Goal: Information Seeking & Learning: Learn about a topic

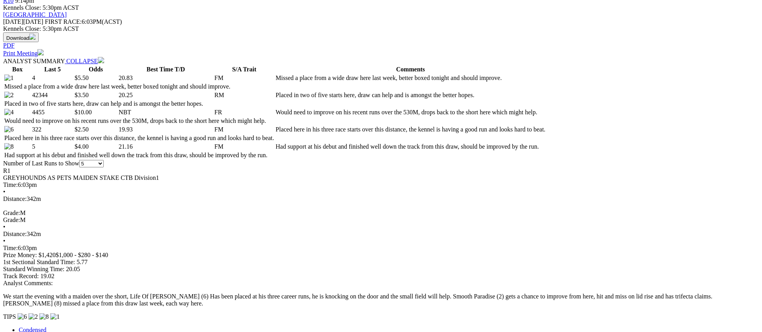
scroll to position [343, 0]
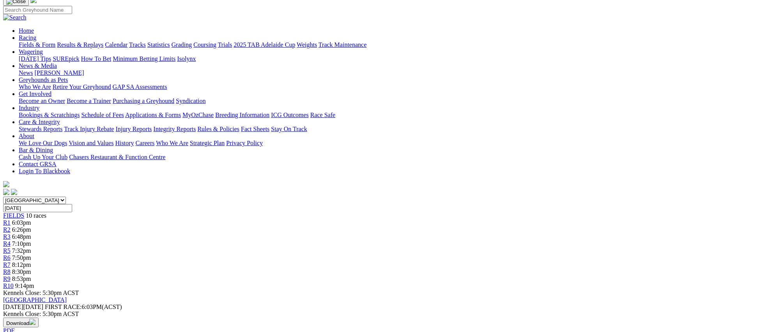
scroll to position [0, 0]
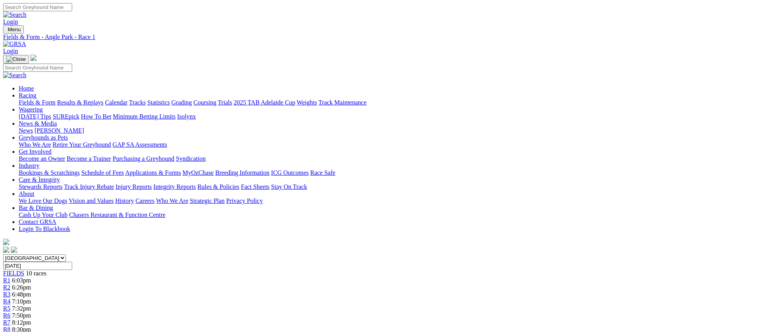
click at [31, 284] on span "6:26pm" at bounding box center [21, 287] width 19 height 7
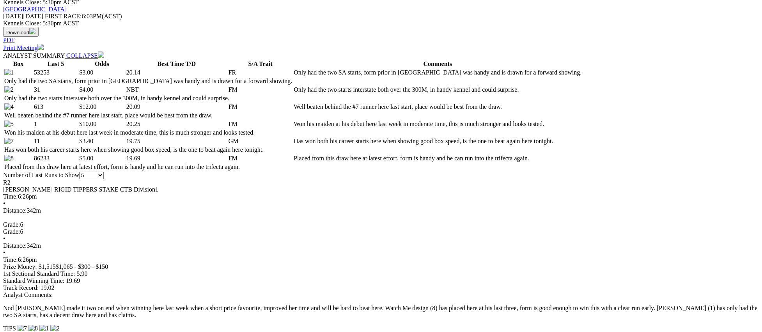
scroll to position [358, 0]
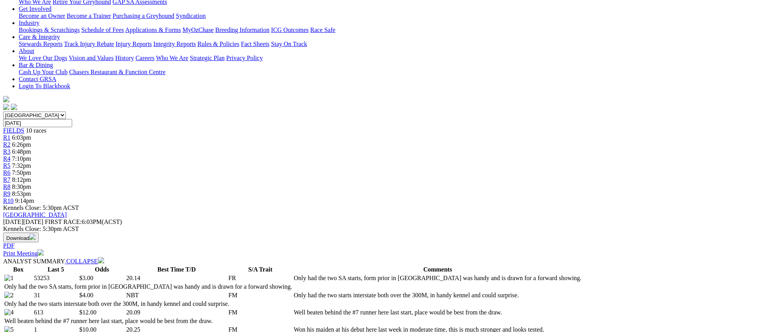
scroll to position [0, 0]
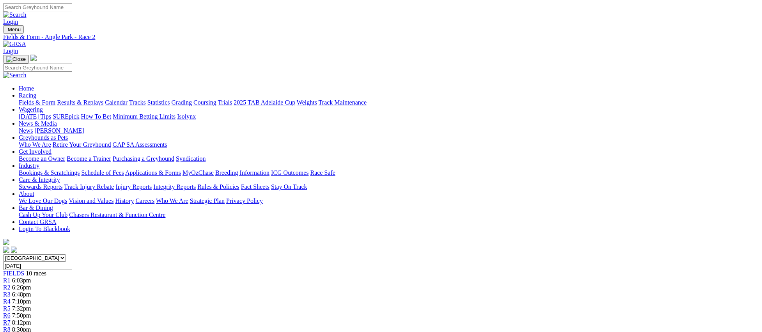
click at [11, 291] on span "R3" at bounding box center [6, 294] width 7 height 7
click at [55, 99] on link "Fields & Form" at bounding box center [37, 102] width 37 height 7
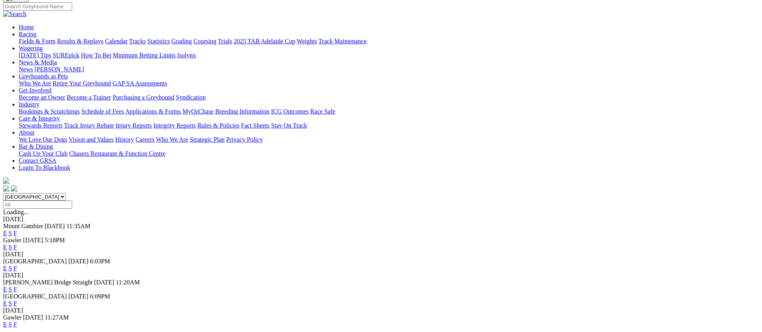
scroll to position [63, 0]
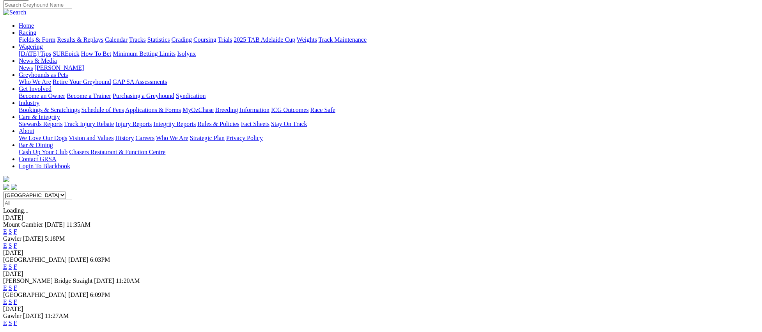
click at [7, 298] on link "E" at bounding box center [5, 301] width 4 height 7
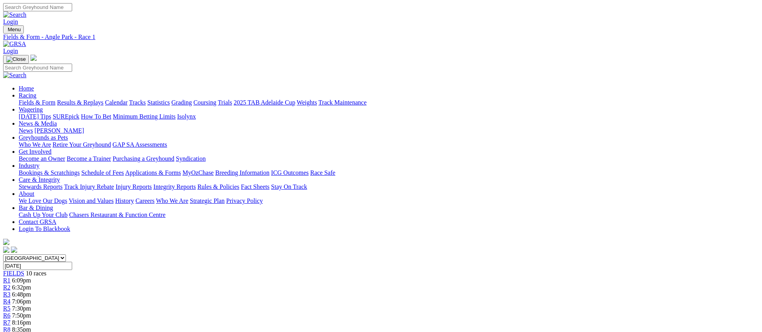
click at [11, 284] on span "R2" at bounding box center [6, 287] width 7 height 7
click at [11, 291] on span "R3" at bounding box center [6, 294] width 7 height 7
click at [11, 298] on link "R4" at bounding box center [6, 301] width 7 height 7
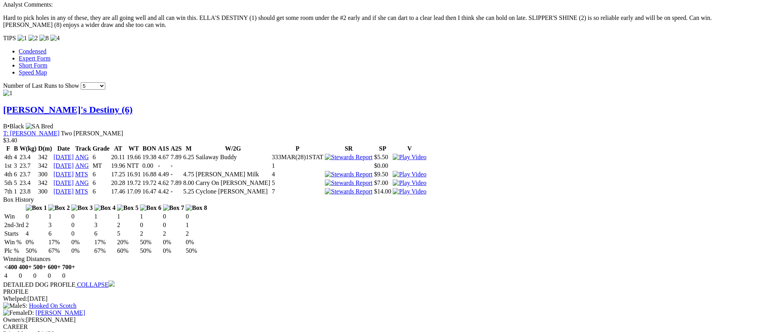
scroll to position [671, 0]
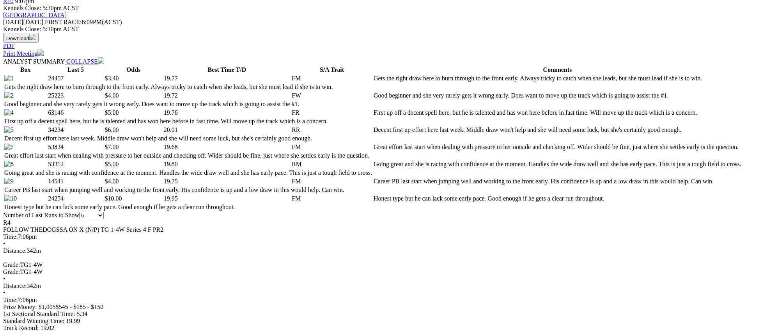
scroll to position [0, 0]
